Goal: Task Accomplishment & Management: Manage account settings

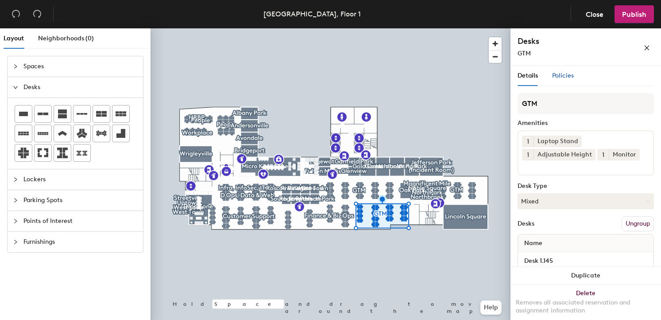
click at [565, 79] on span "Policies" at bounding box center [563, 76] width 22 height 8
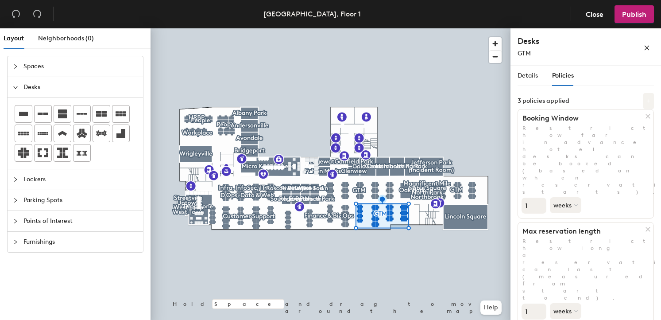
click at [650, 100] on icon at bounding box center [649, 101] width 4 height 4
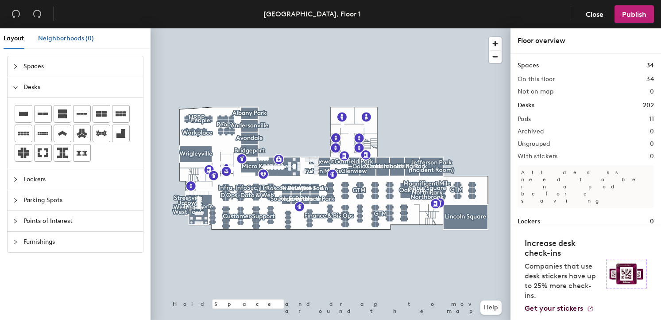
click at [65, 39] on span "Neighborhoods (0)" at bounding box center [66, 39] width 56 height 8
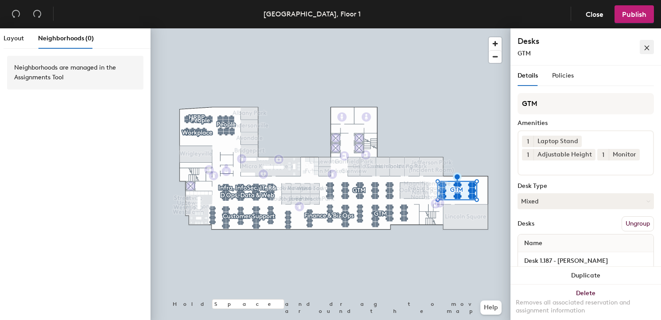
click at [649, 49] on icon "close" at bounding box center [647, 48] width 5 height 5
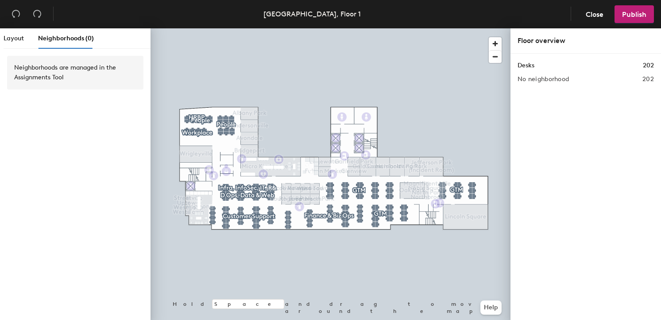
click at [97, 74] on div "Neighborhoods are managed in the Assignments Tool" at bounding box center [75, 72] width 122 height 19
click at [66, 66] on div "Neighborhoods are managed in the Assignments Tool" at bounding box center [75, 72] width 122 height 19
click at [68, 35] on span "Neighborhoods (0)" at bounding box center [66, 39] width 56 height 8
click at [598, 15] on span "Close" at bounding box center [595, 14] width 18 height 8
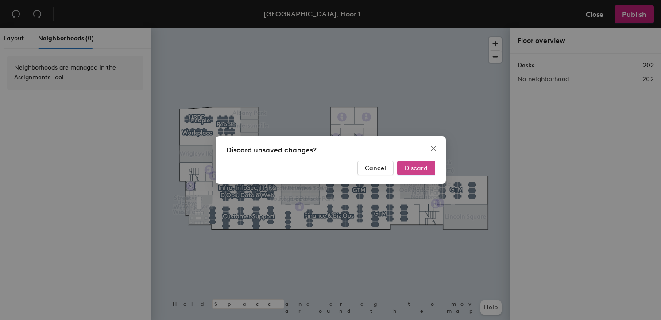
click at [424, 162] on button "Discard" at bounding box center [416, 168] width 38 height 14
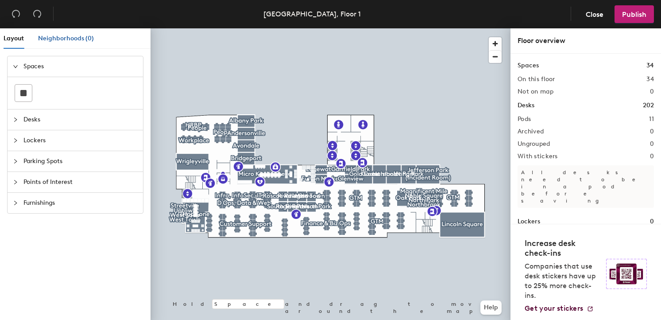
click at [60, 42] on span "Neighborhoods (0)" at bounding box center [66, 39] width 56 height 8
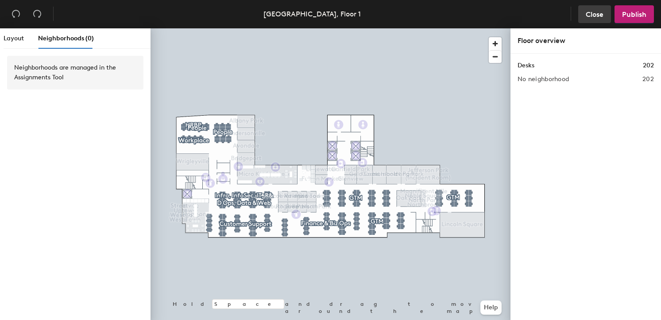
click at [599, 14] on span "Close" at bounding box center [595, 14] width 18 height 8
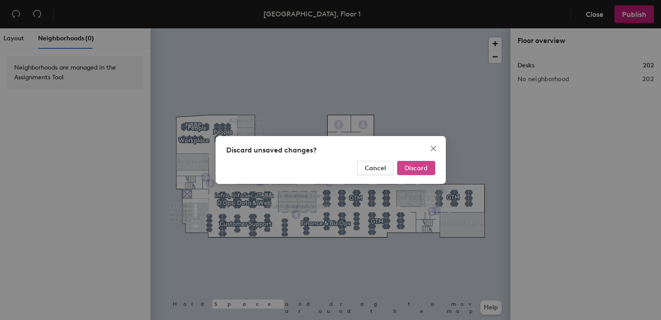
click at [417, 167] on span "Discard" at bounding box center [416, 168] width 23 height 8
